Goal: Navigation & Orientation: Find specific page/section

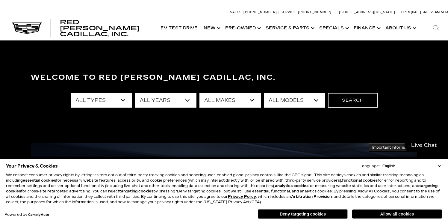
click at [394, 213] on button "Allow all cookies" at bounding box center [397, 213] width 90 height 9
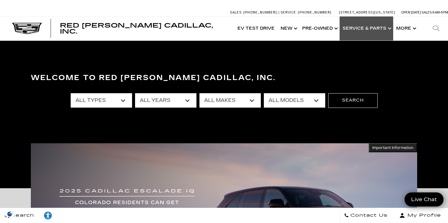
click at [372, 26] on link "Show Service & Parts" at bounding box center [366, 28] width 54 height 24
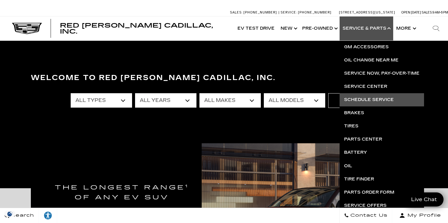
click at [375, 98] on link "Schedule Service" at bounding box center [381, 99] width 84 height 13
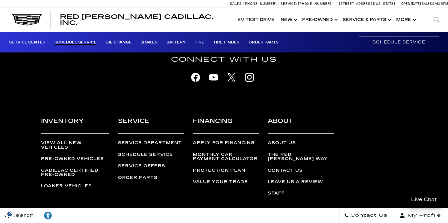
scroll to position [346, 0]
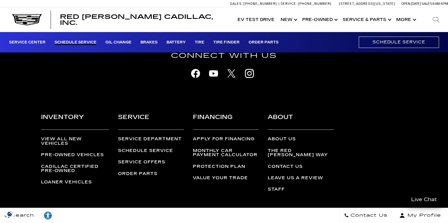
click at [283, 164] on link "Contact Us" at bounding box center [285, 166] width 35 height 5
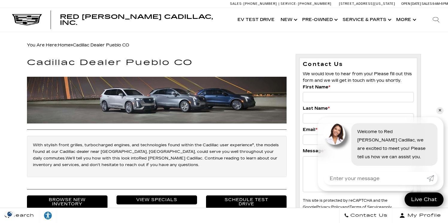
click at [224, 104] on img at bounding box center [157, 100] width 260 height 47
